Goal: Navigation & Orientation: Understand site structure

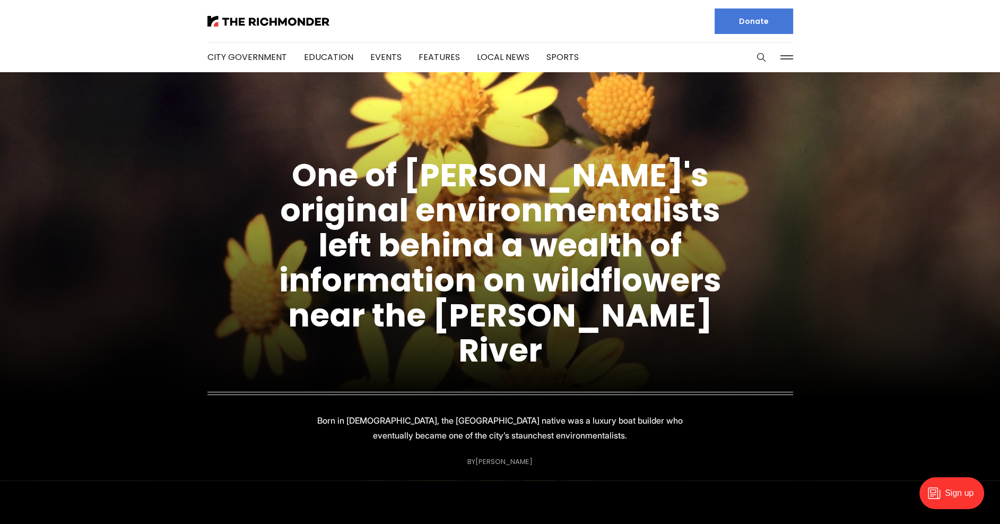
click at [792, 60] on button at bounding box center [787, 57] width 16 height 16
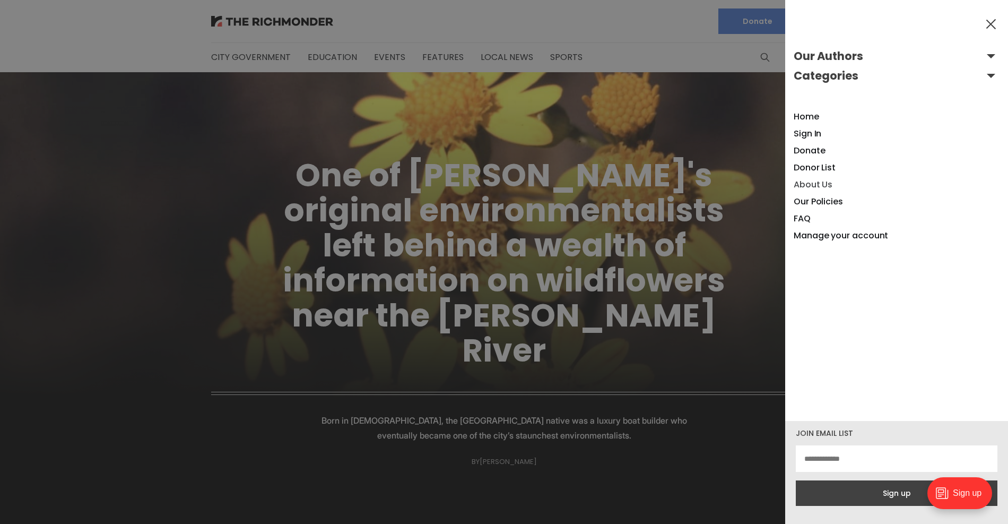
click at [810, 186] on link "About Us" at bounding box center [813, 184] width 39 height 12
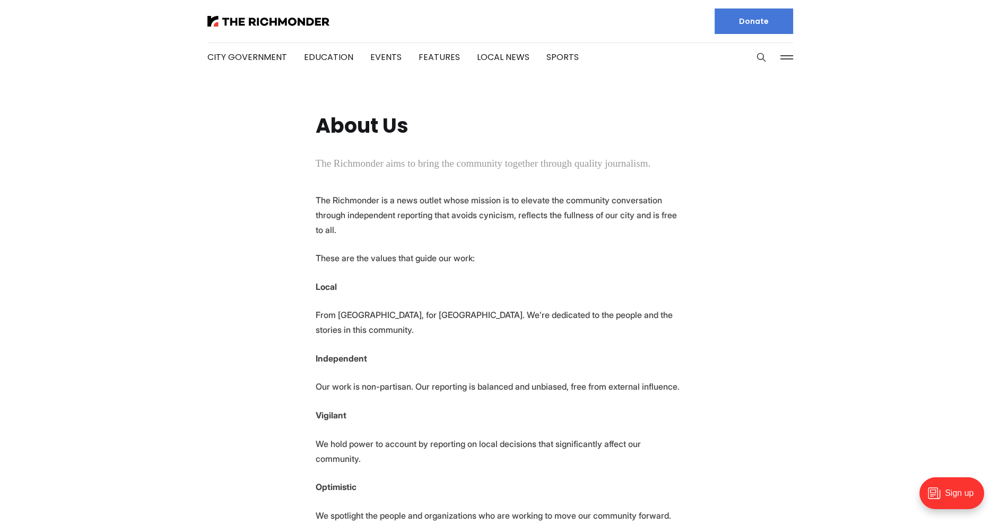
click at [793, 57] on button at bounding box center [787, 57] width 16 height 16
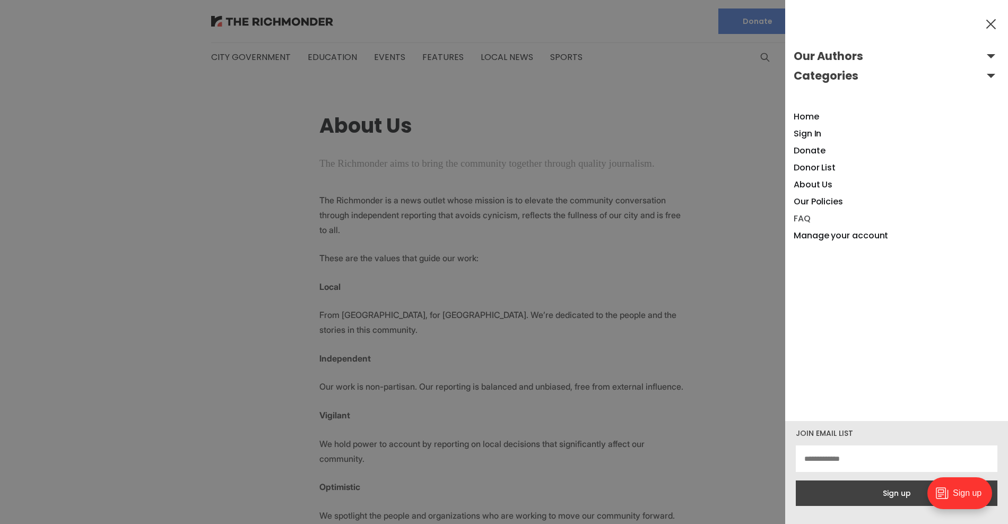
click at [807, 218] on link "FAQ" at bounding box center [802, 218] width 17 height 12
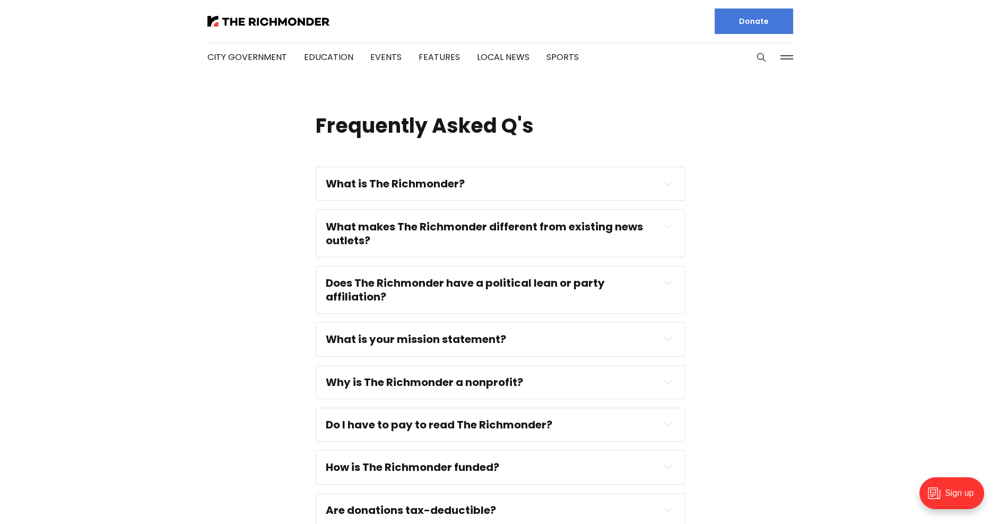
click at [651, 286] on h4 "Does The Richmonder have a political lean or party affiliation?" at bounding box center [490, 290] width 328 height 28
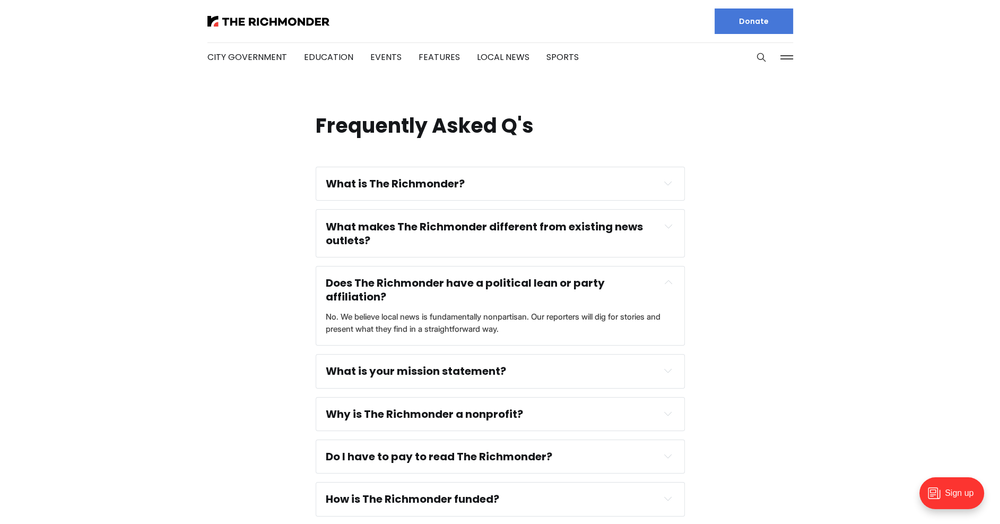
click at [651, 286] on h4 "Does The Richmonder have a political lean or party affiliation?" at bounding box center [490, 290] width 328 height 28
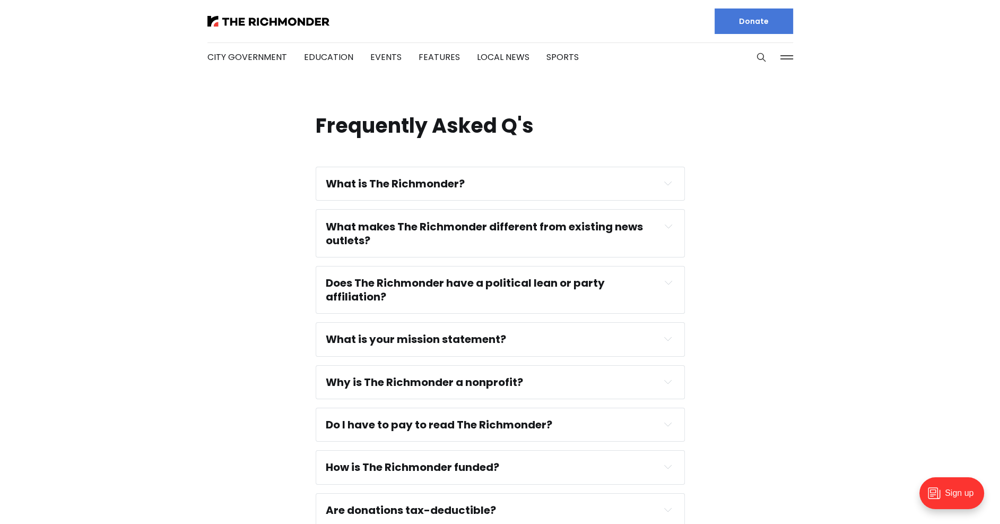
click at [781, 60] on button at bounding box center [787, 57] width 16 height 16
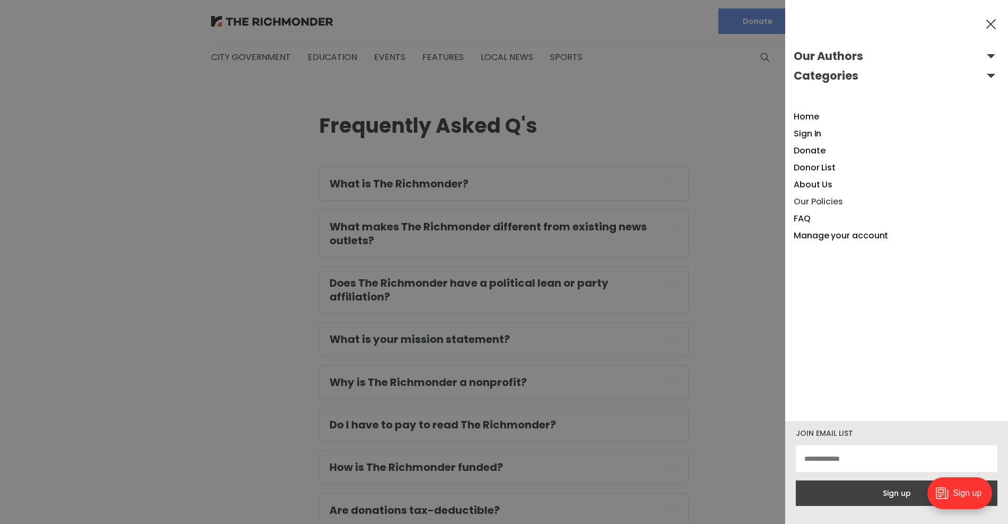
click at [807, 202] on link "Our Policies" at bounding box center [818, 201] width 49 height 12
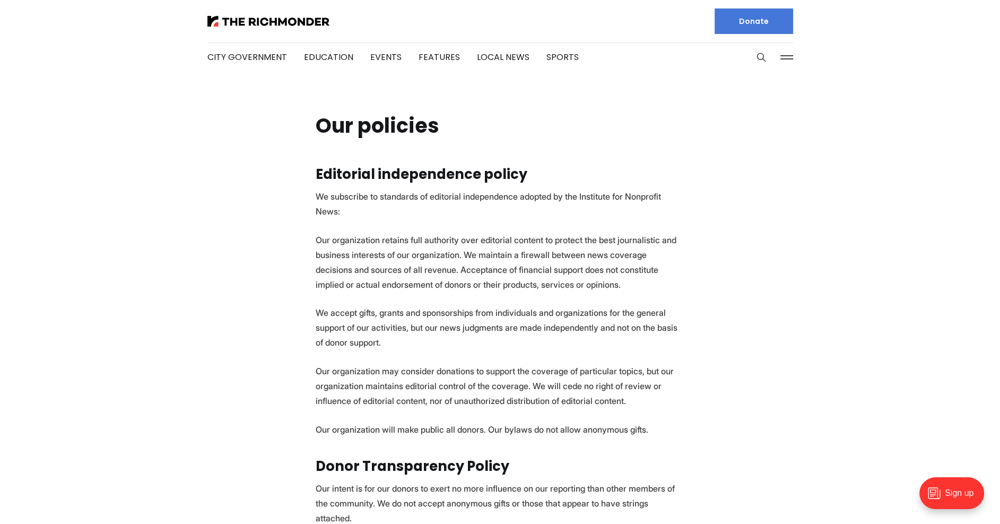
click at [783, 50] on button at bounding box center [787, 57] width 16 height 16
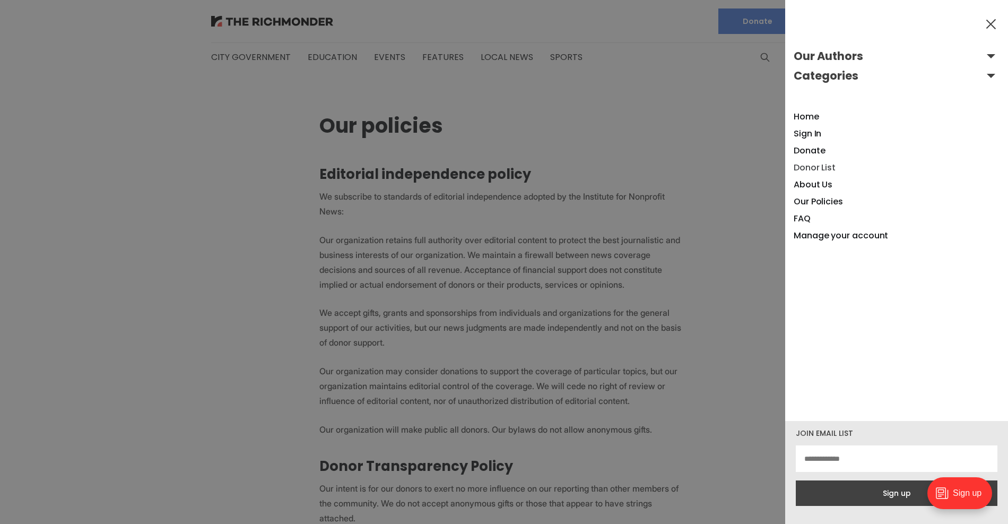
click at [812, 167] on link "Donor List" at bounding box center [815, 167] width 42 height 12
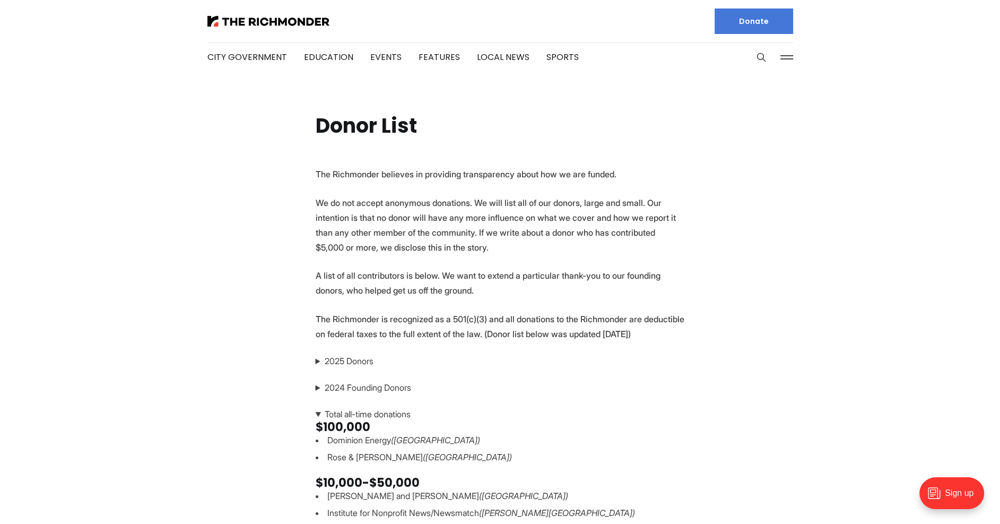
click at [316, 365] on summary "2025 Donors" at bounding box center [500, 360] width 369 height 13
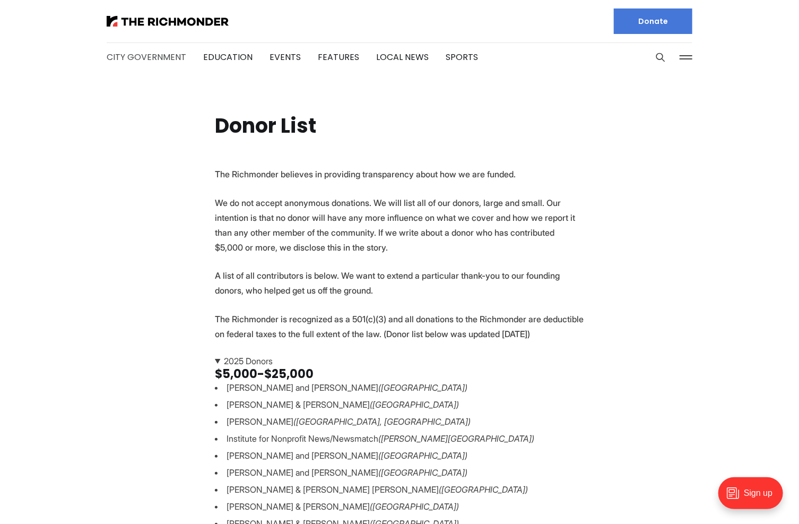
click at [132, 58] on link "City Government" at bounding box center [147, 57] width 80 height 12
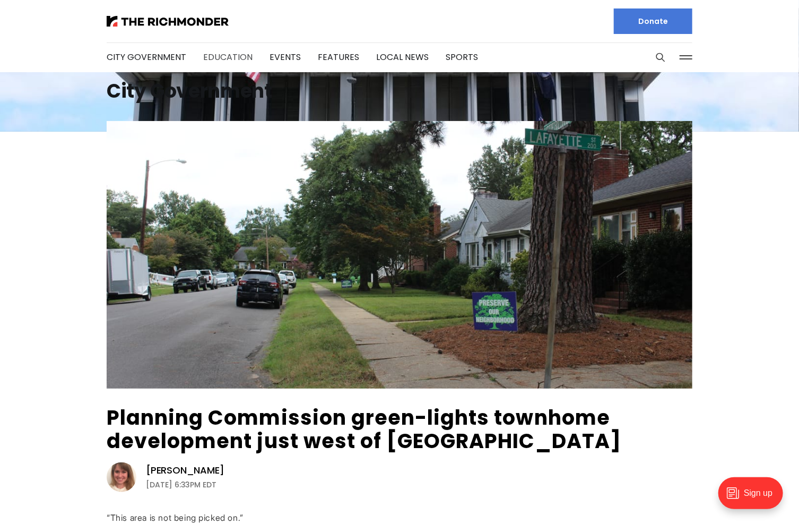
click at [208, 56] on link "Education" at bounding box center [227, 57] width 49 height 12
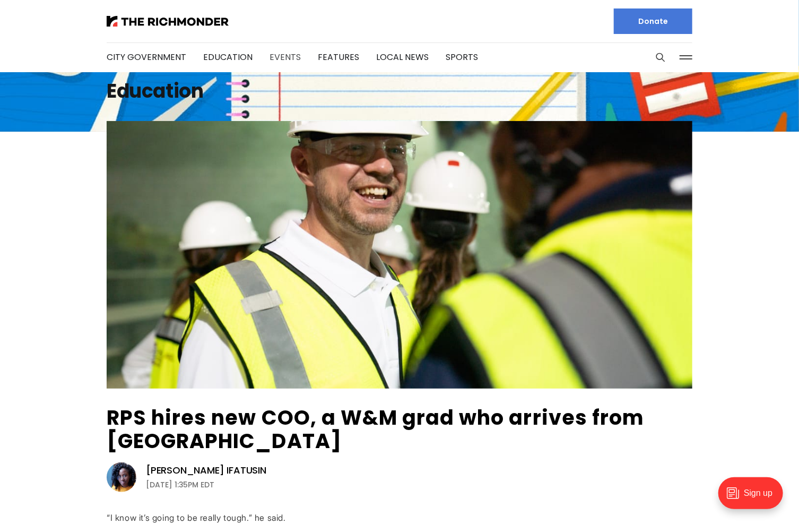
click at [277, 57] on link "Events" at bounding box center [285, 57] width 31 height 12
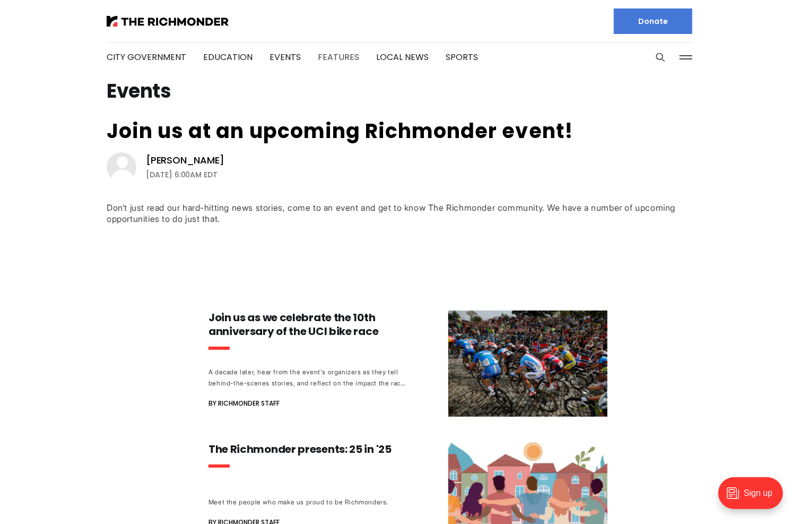
click at [321, 54] on link "Features" at bounding box center [338, 57] width 41 height 12
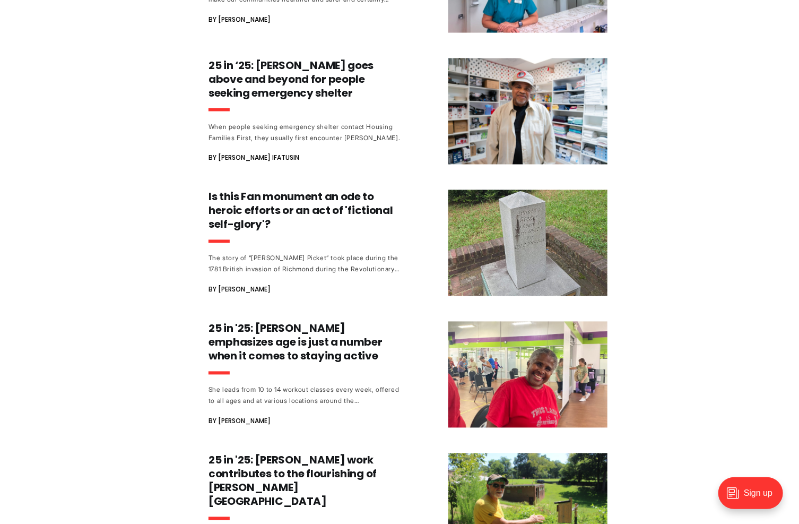
scroll to position [849, 0]
